Goal: Information Seeking & Learning: Check status

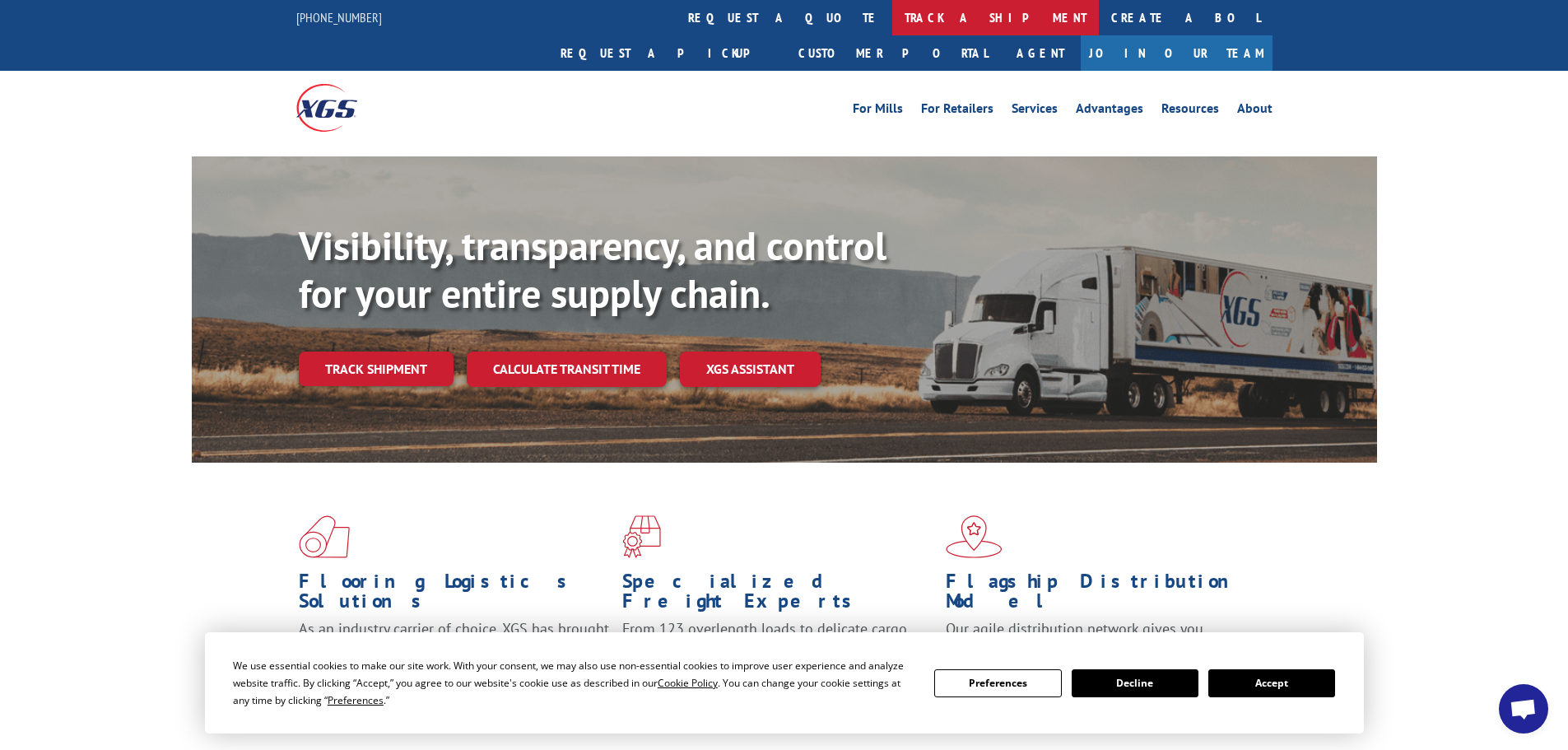
click at [893, 16] on link "track a shipment" at bounding box center [996, 18] width 207 height 35
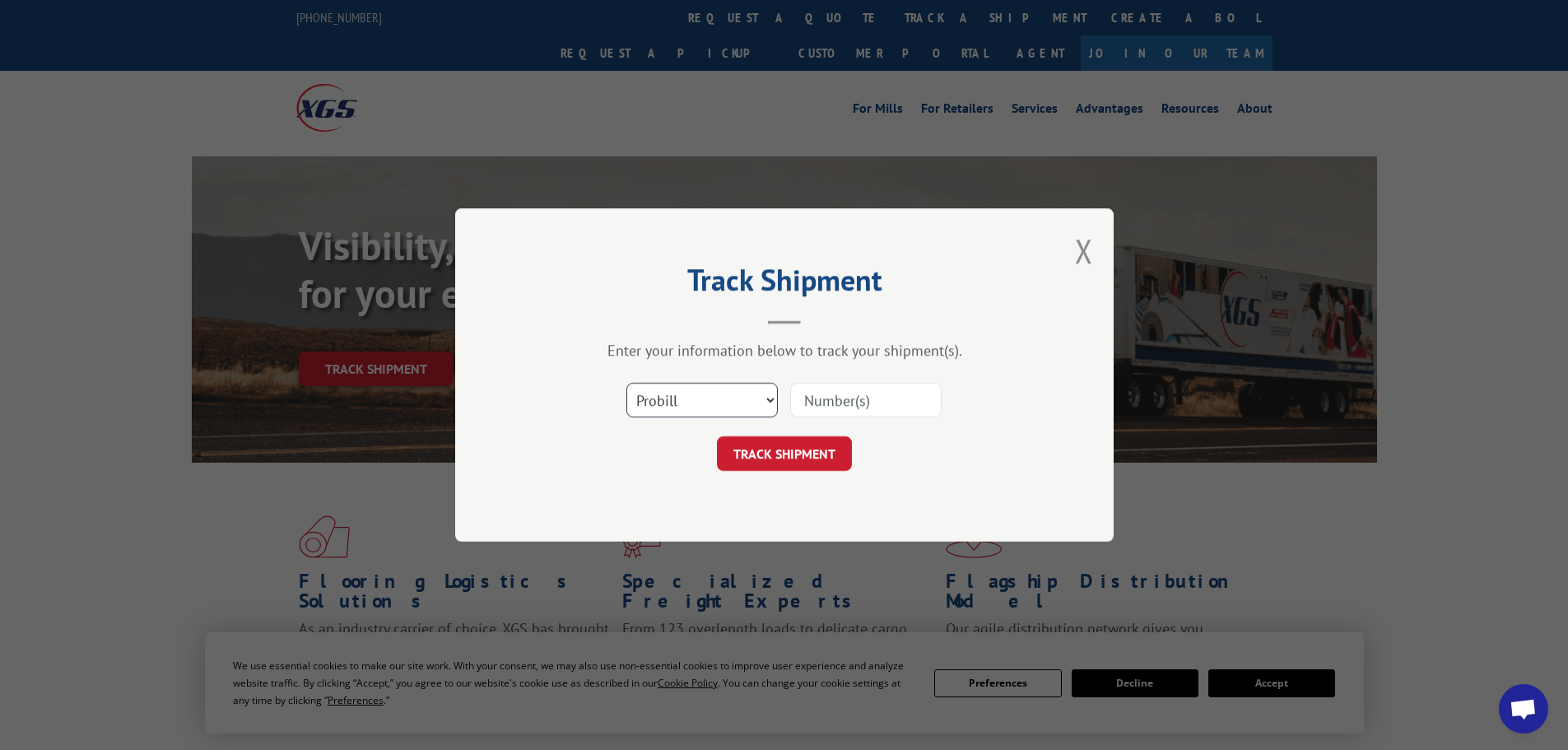
click at [724, 401] on select "Select category... Probill BOL PO" at bounding box center [701, 400] width 152 height 34
select select "bol"
click at [626, 383] on select "Select category... Probill BOL PO" at bounding box center [701, 400] width 152 height 34
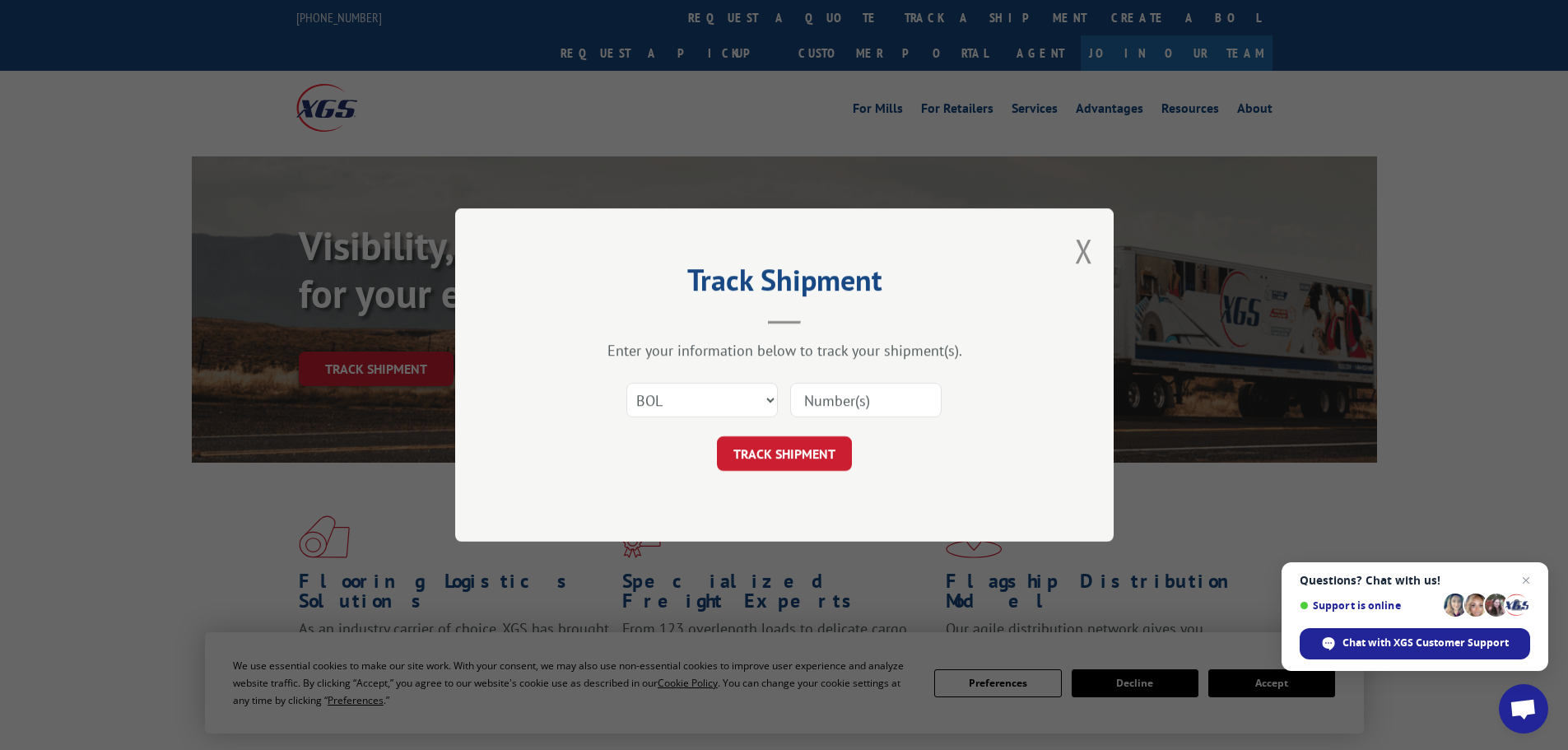
click at [831, 390] on input at bounding box center [866, 400] width 152 height 34
paste input "6082608"
type input "6082608"
click at [780, 453] on button "TRACK SHIPMENT" at bounding box center [784, 453] width 135 height 34
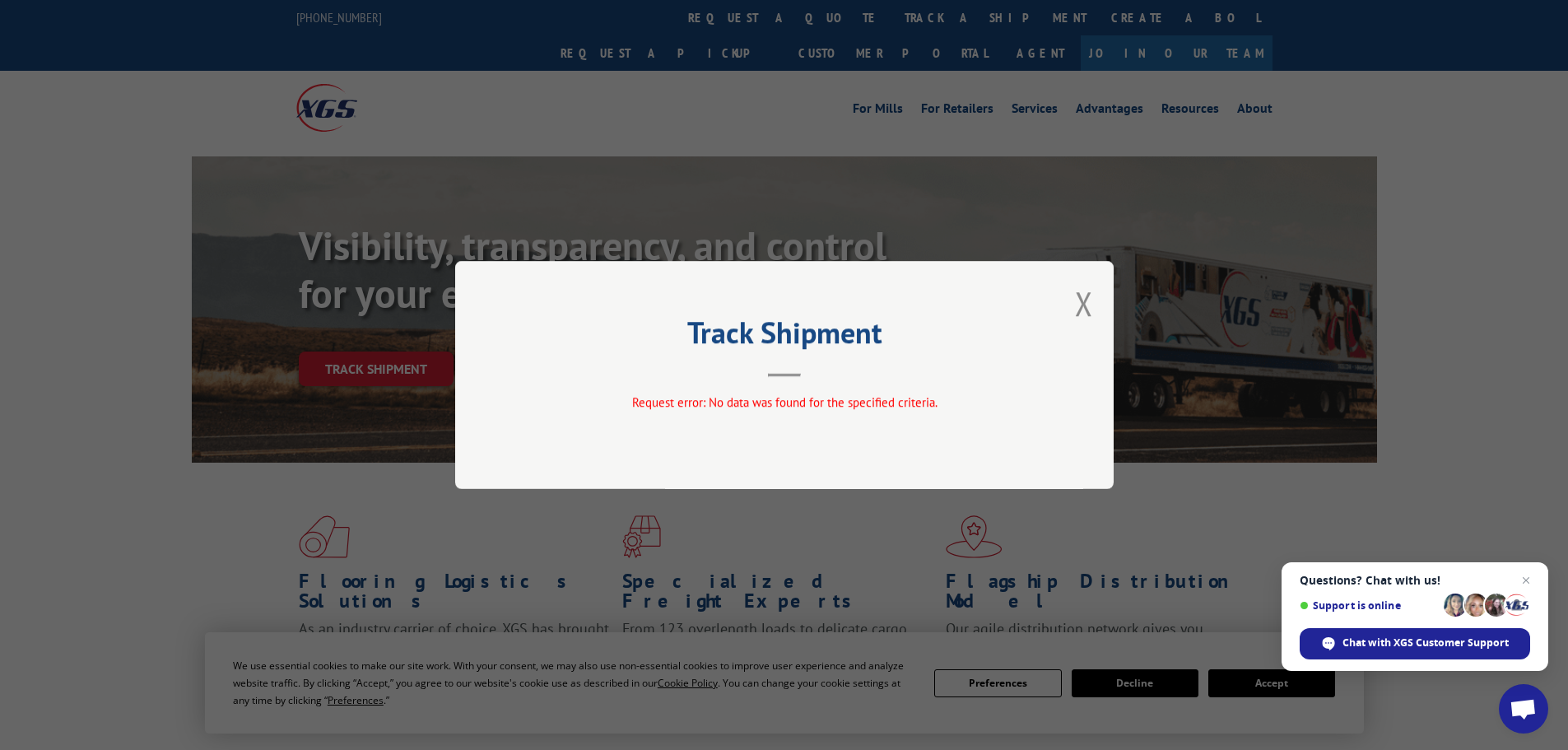
click at [1084, 266] on div "Track Shipment Request error: No data was found for the specified criteria." at bounding box center [784, 375] width 659 height 228
click at [1088, 306] on button "Close modal" at bounding box center [1084, 303] width 18 height 44
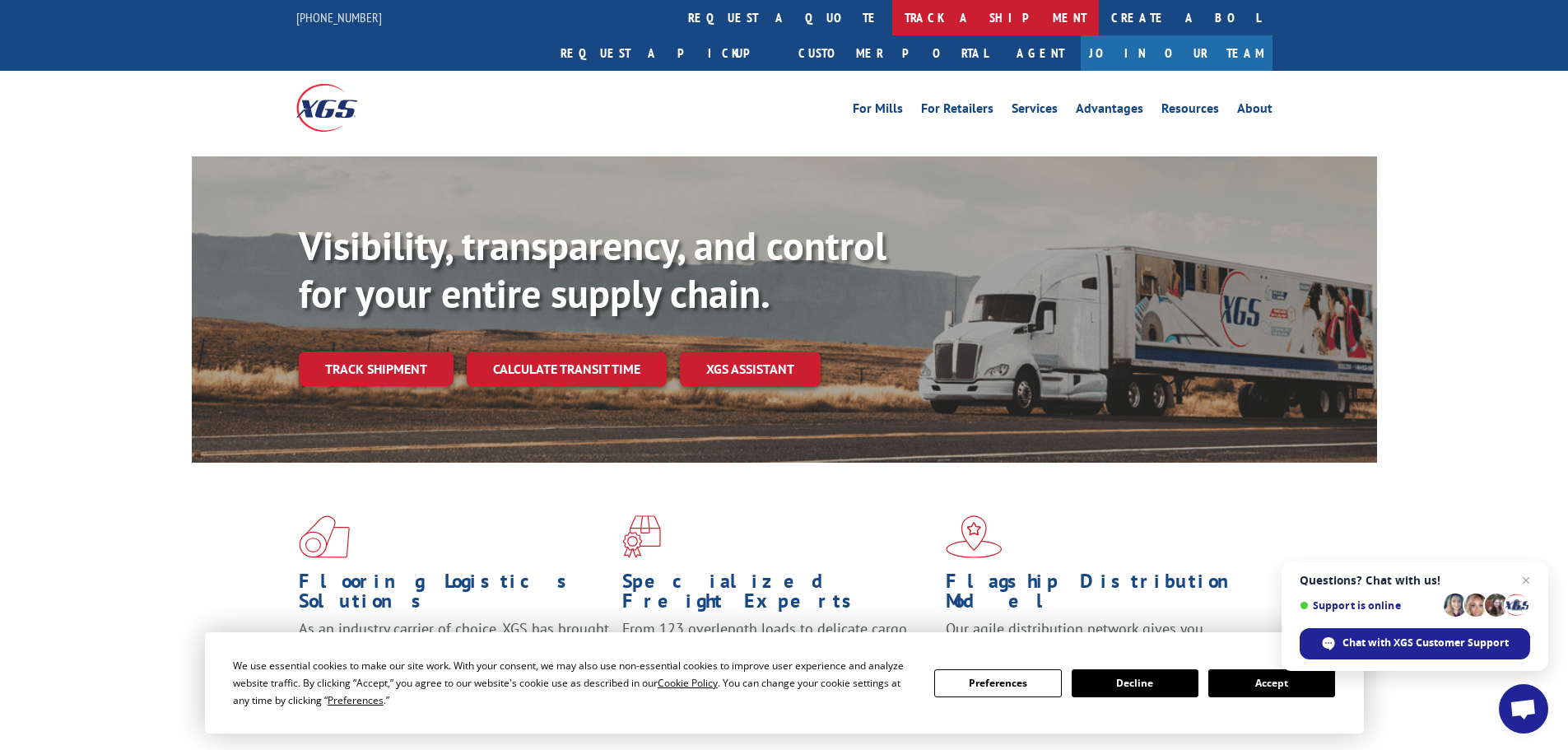
click at [893, 15] on link "track a shipment" at bounding box center [996, 18] width 207 height 35
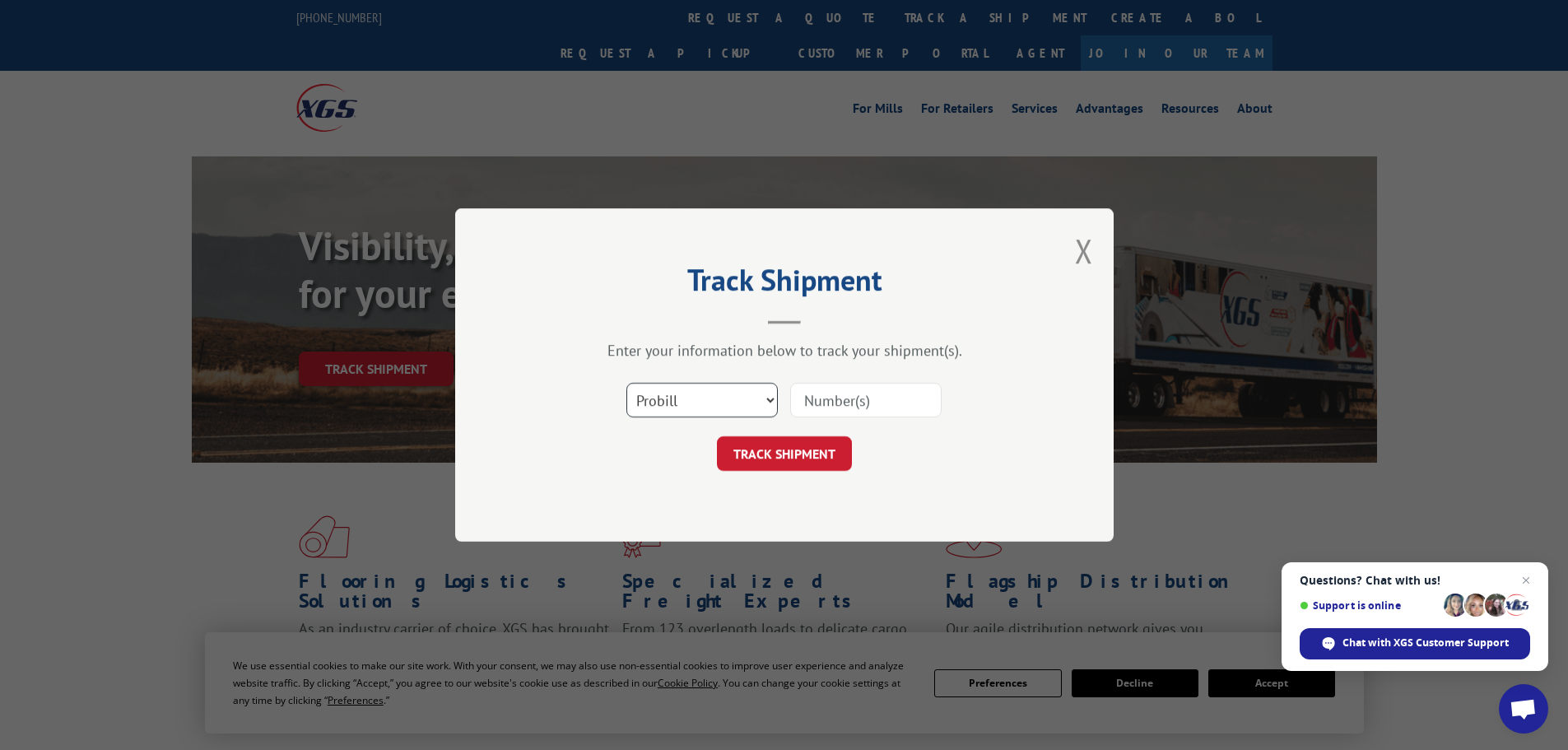
click at [700, 398] on select "Select category... Probill BOL PO" at bounding box center [701, 400] width 152 height 34
select select "po"
click at [626, 383] on select "Select category... Probill BOL PO" at bounding box center [701, 400] width 152 height 34
click at [811, 401] on input at bounding box center [866, 400] width 152 height 34
paste input "61512460"
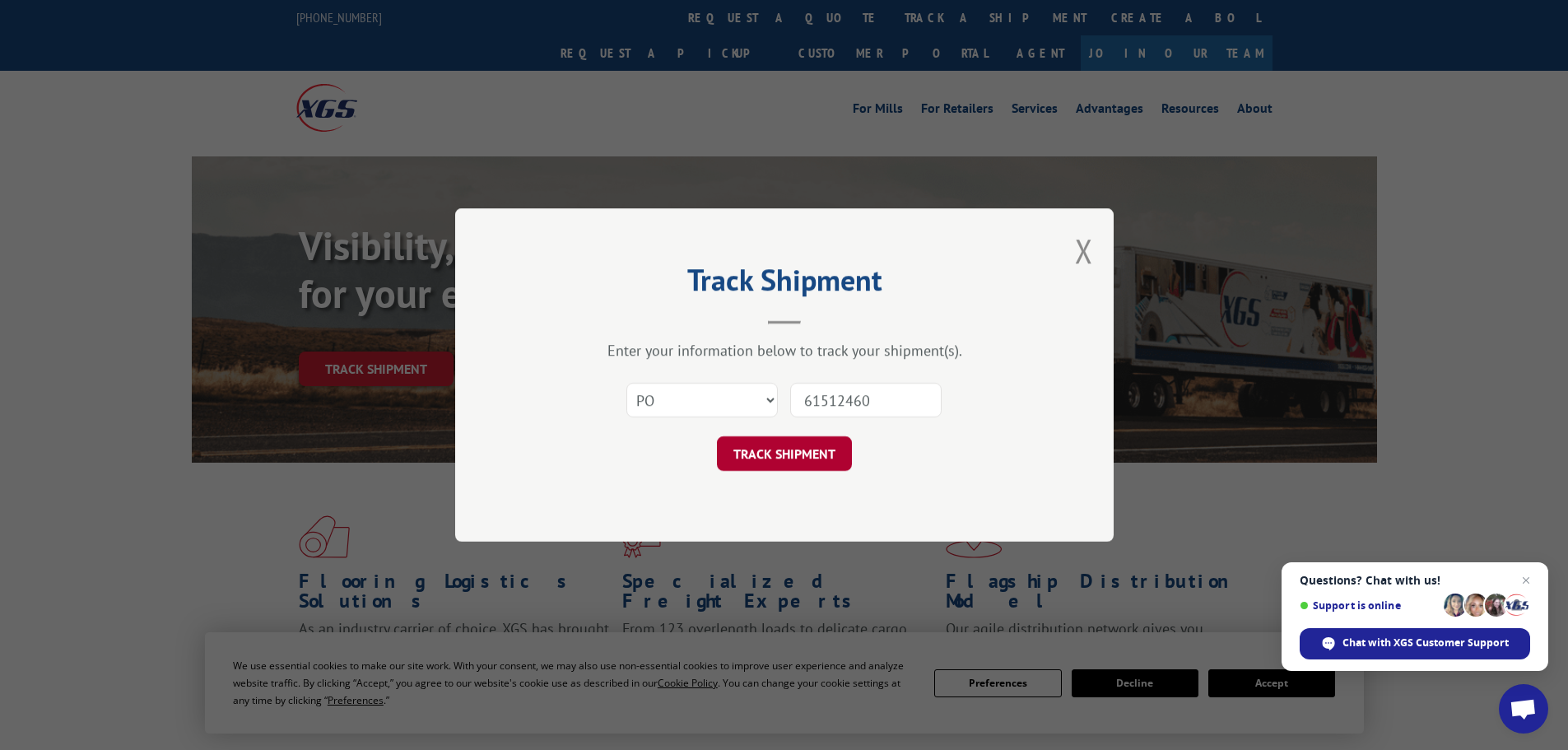
type input "61512460"
click at [812, 458] on button "TRACK SHIPMENT" at bounding box center [784, 453] width 135 height 34
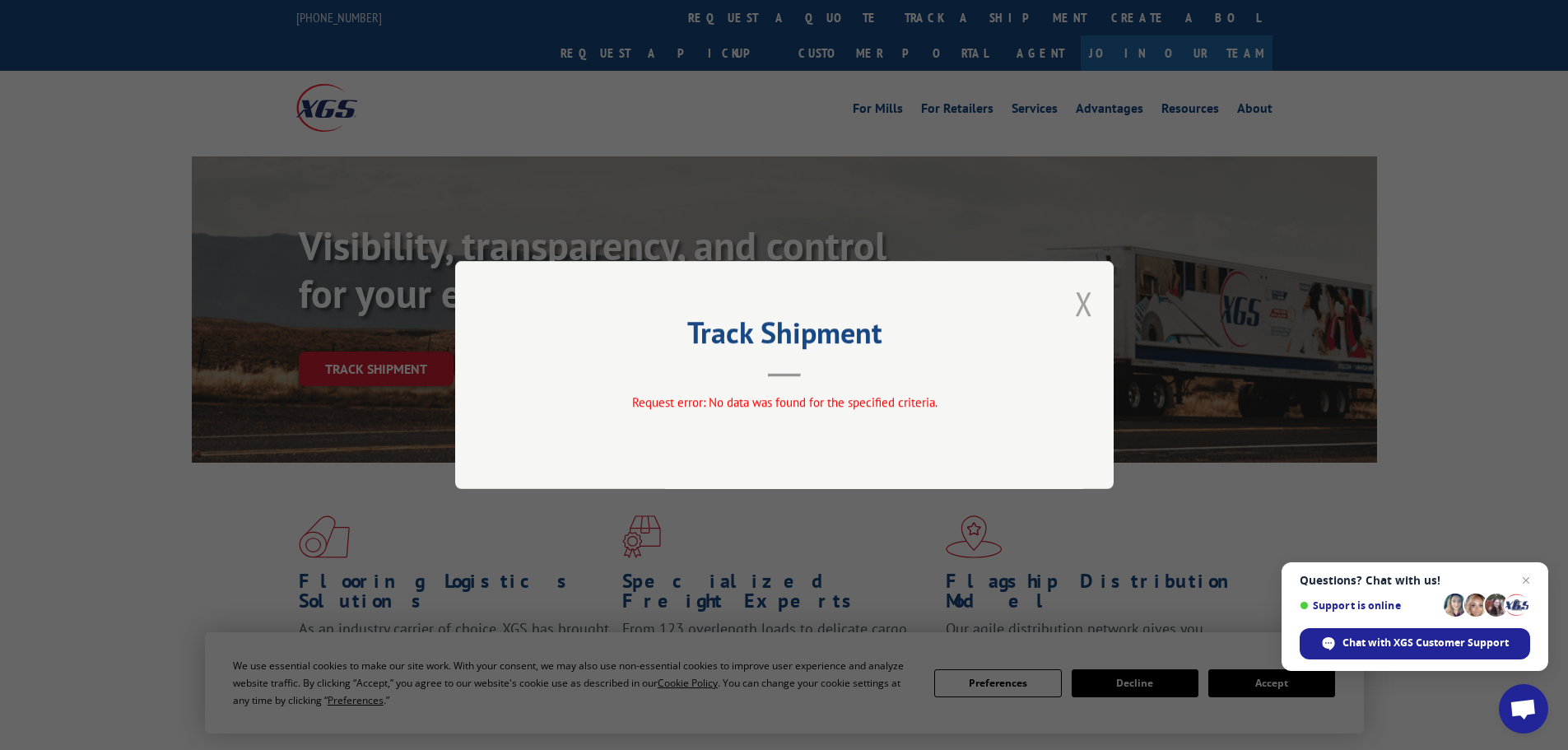
click at [1080, 305] on button "Close modal" at bounding box center [1084, 303] width 18 height 44
